Goal: Register for event/course

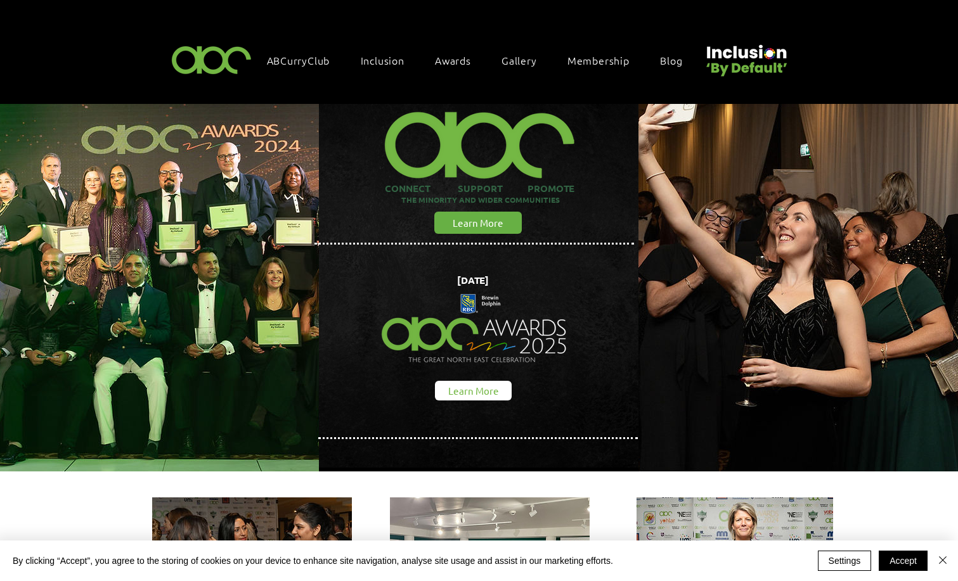
click at [466, 387] on span "Learn More" at bounding box center [473, 390] width 51 height 13
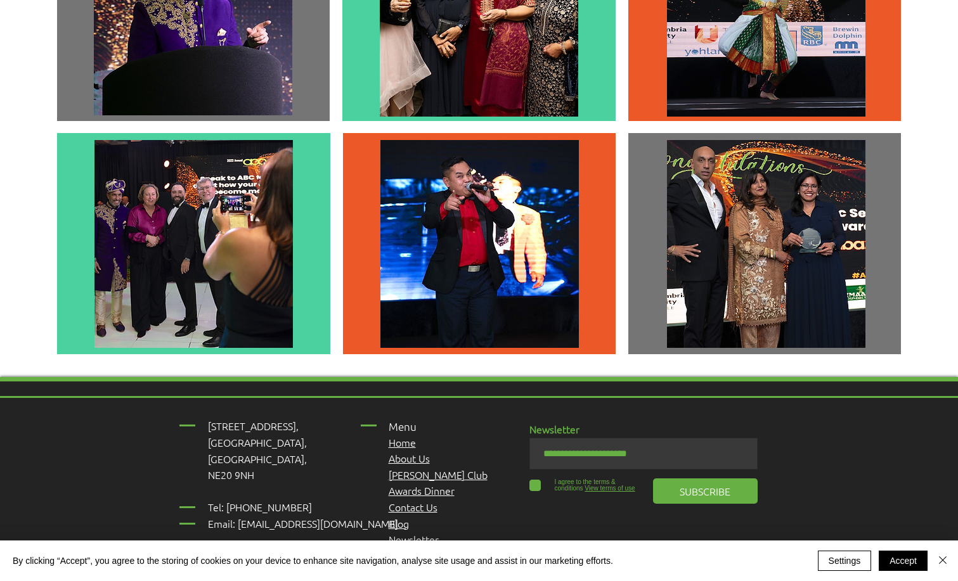
scroll to position [3219, 0]
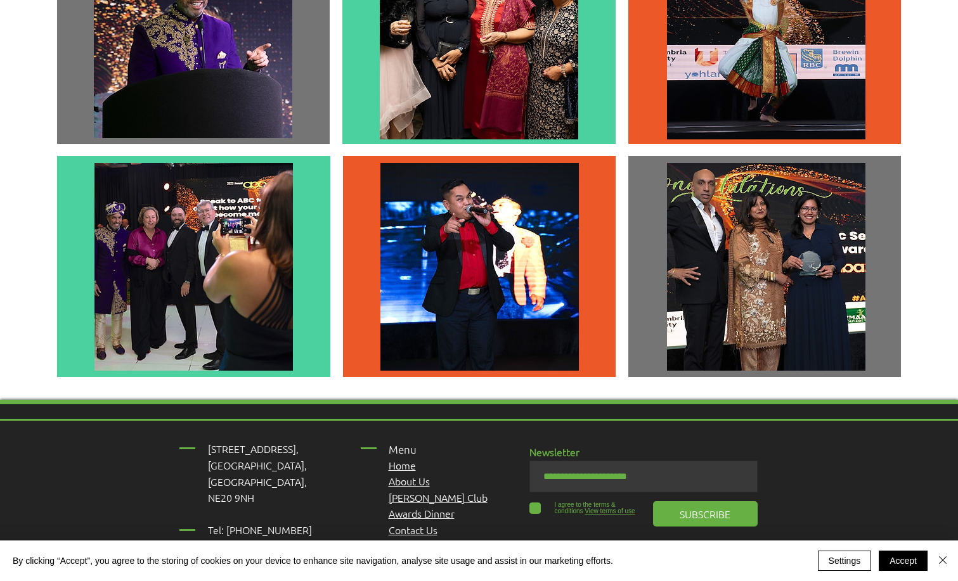
click at [396, 491] on span "[PERSON_NAME] Club" at bounding box center [438, 498] width 99 height 14
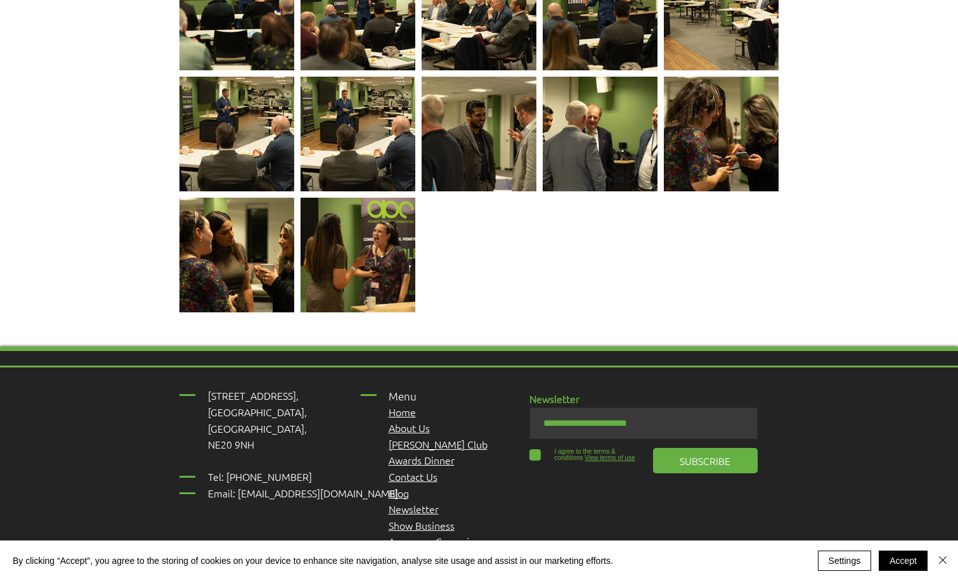
scroll to position [2658, 0]
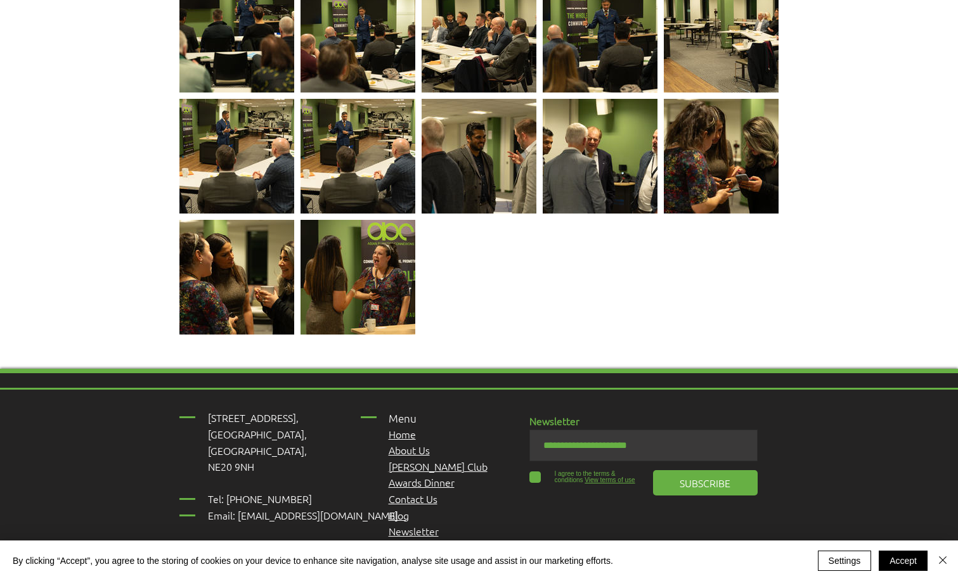
click at [436, 475] on span "Awards Dinner" at bounding box center [422, 482] width 66 height 14
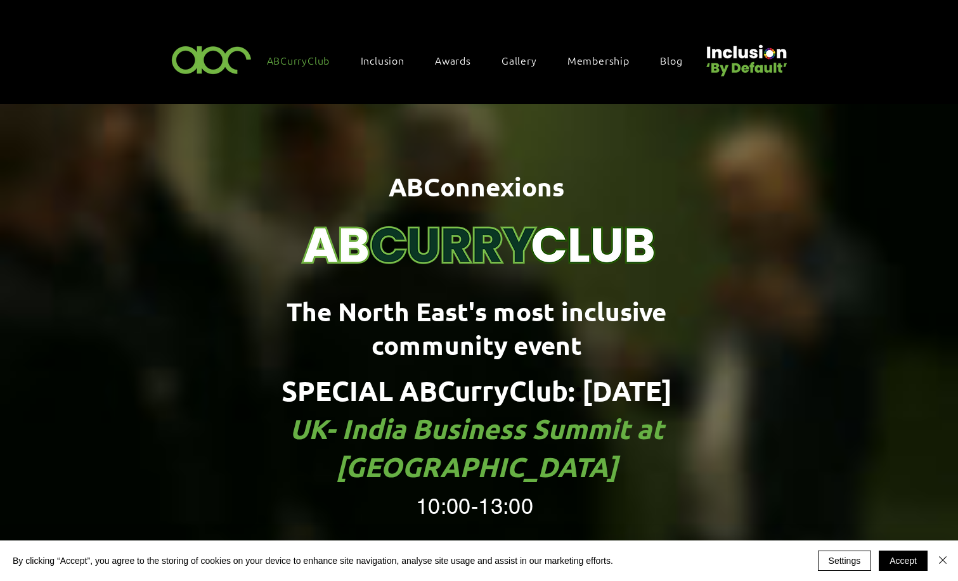
scroll to position [1937, 0]
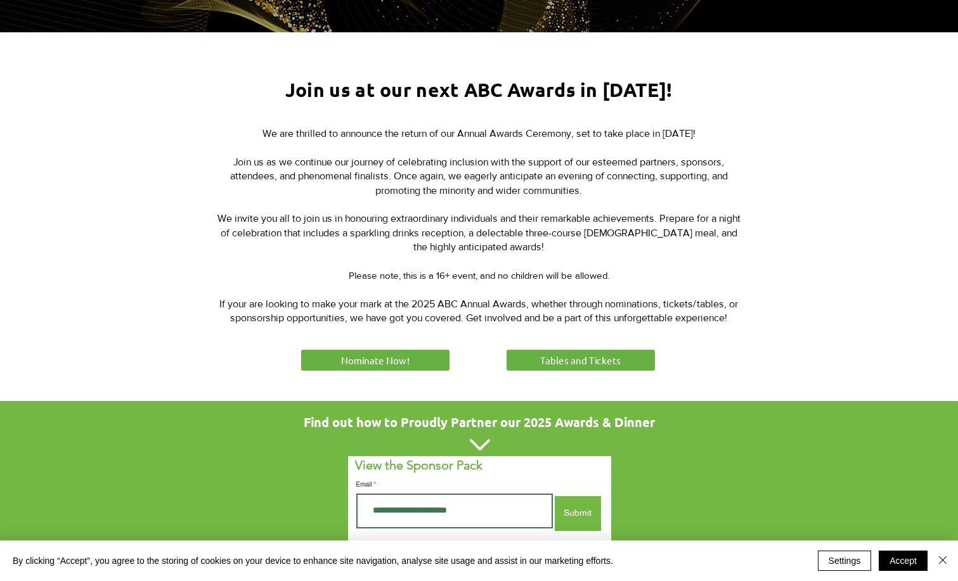
scroll to position [429, 0]
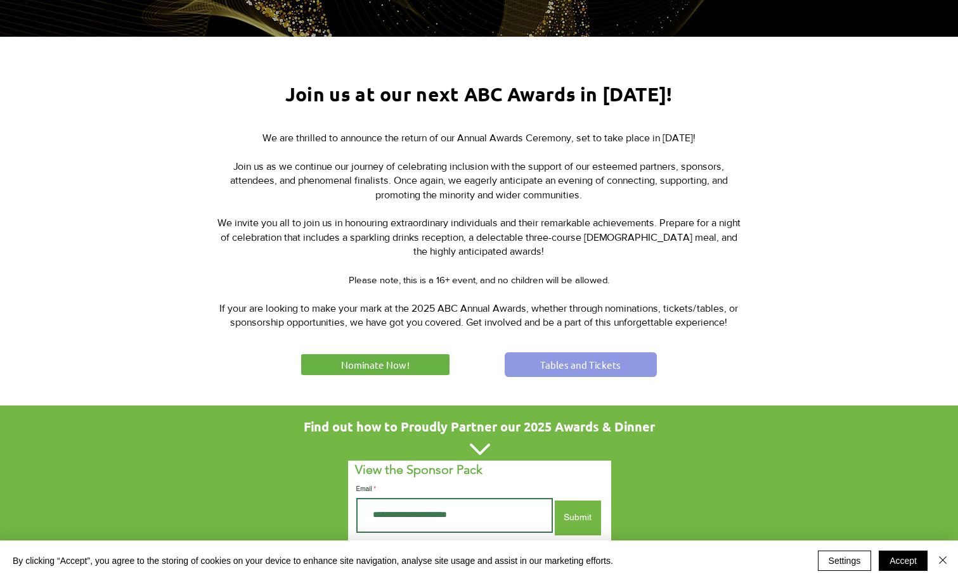
click at [571, 354] on link "Tables and Tickets" at bounding box center [581, 364] width 152 height 25
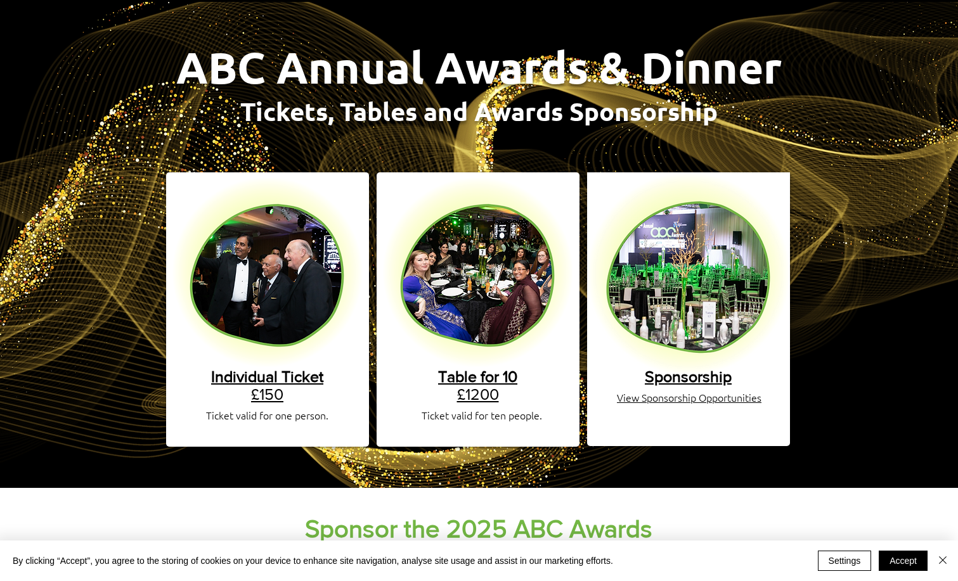
scroll to position [127, 0]
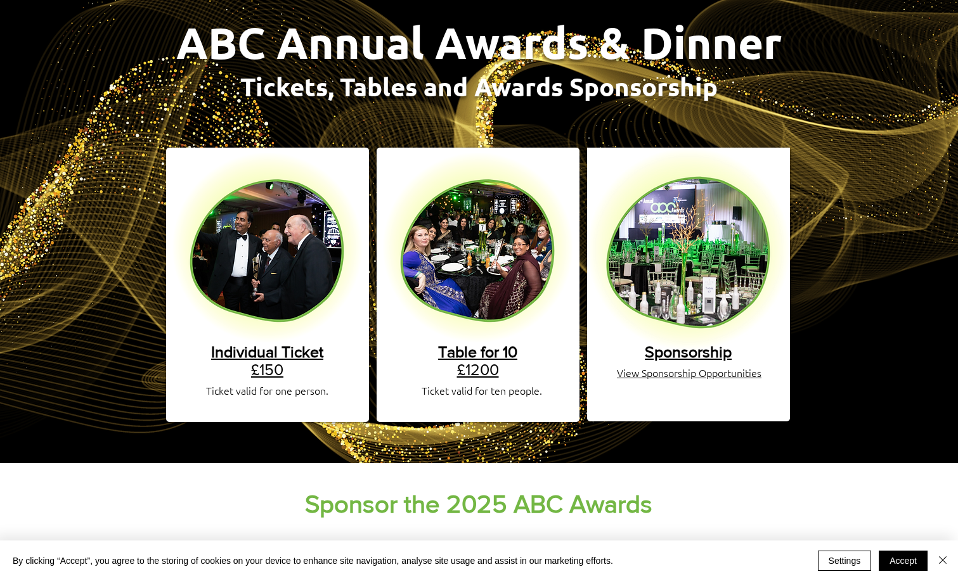
click at [278, 343] on span "Individual Ticket" at bounding box center [267, 352] width 112 height 18
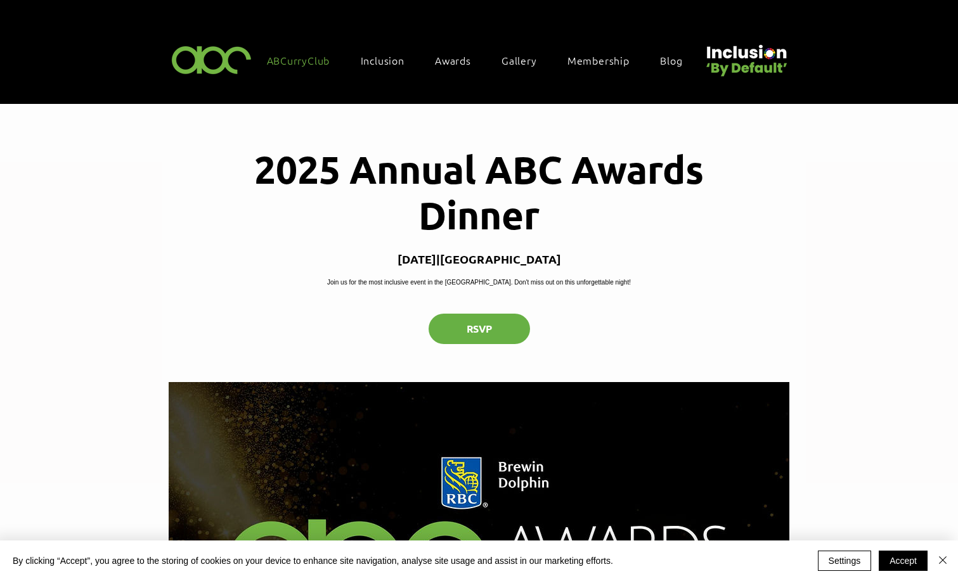
click at [290, 63] on span "ABCurryClub" at bounding box center [298, 60] width 63 height 14
